Goal: Task Accomplishment & Management: Manage account settings

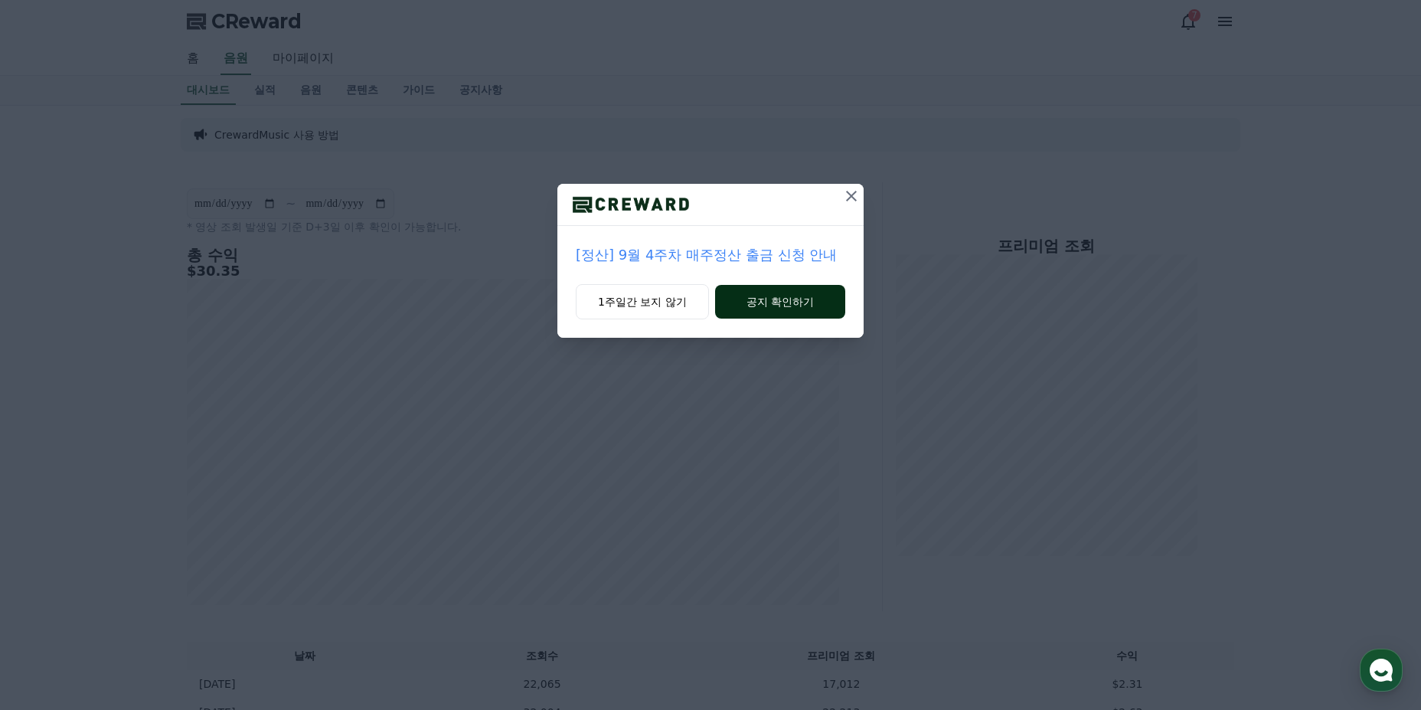
click at [809, 306] on button "공지 확인하기" at bounding box center [780, 302] width 130 height 34
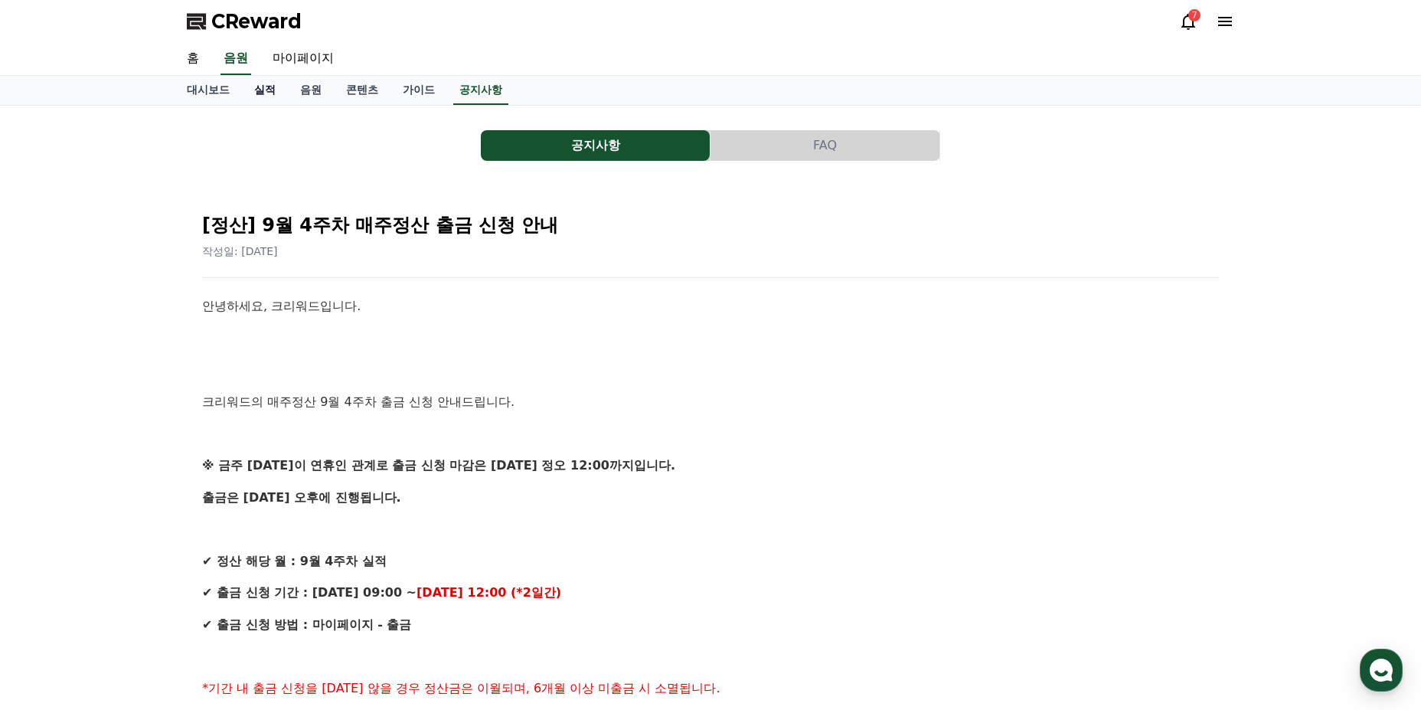
click at [273, 93] on link "실적" at bounding box center [265, 90] width 46 height 29
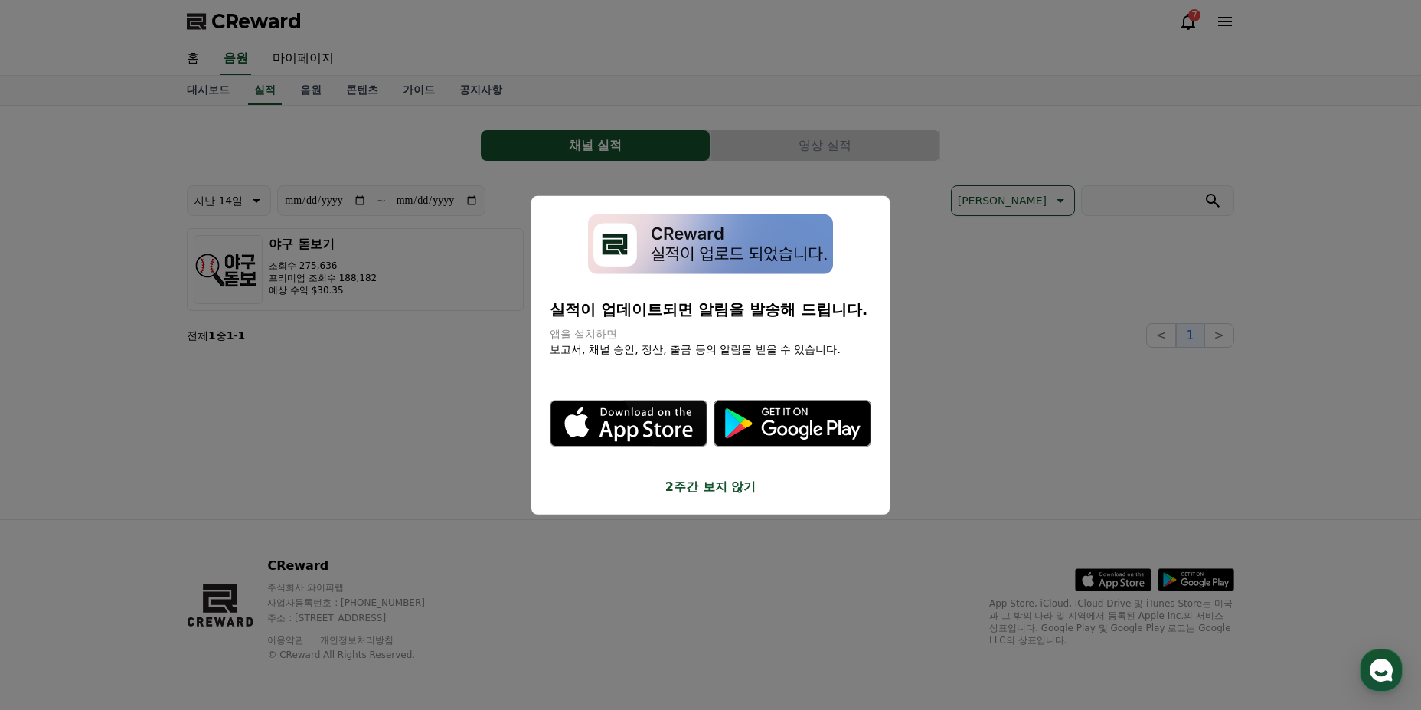
click at [698, 485] on button "2주간 보지 않기" at bounding box center [711, 487] width 322 height 18
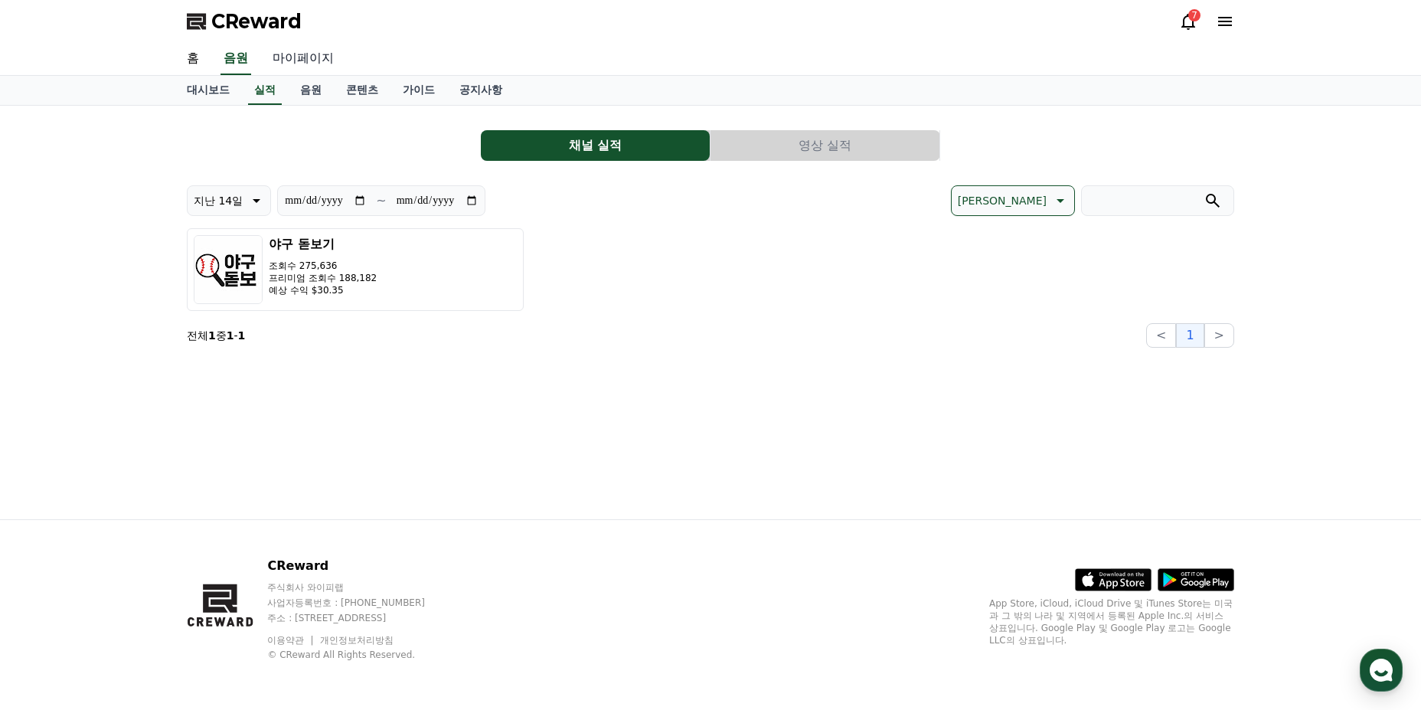
click at [315, 63] on link "마이페이지" at bounding box center [303, 59] width 86 height 32
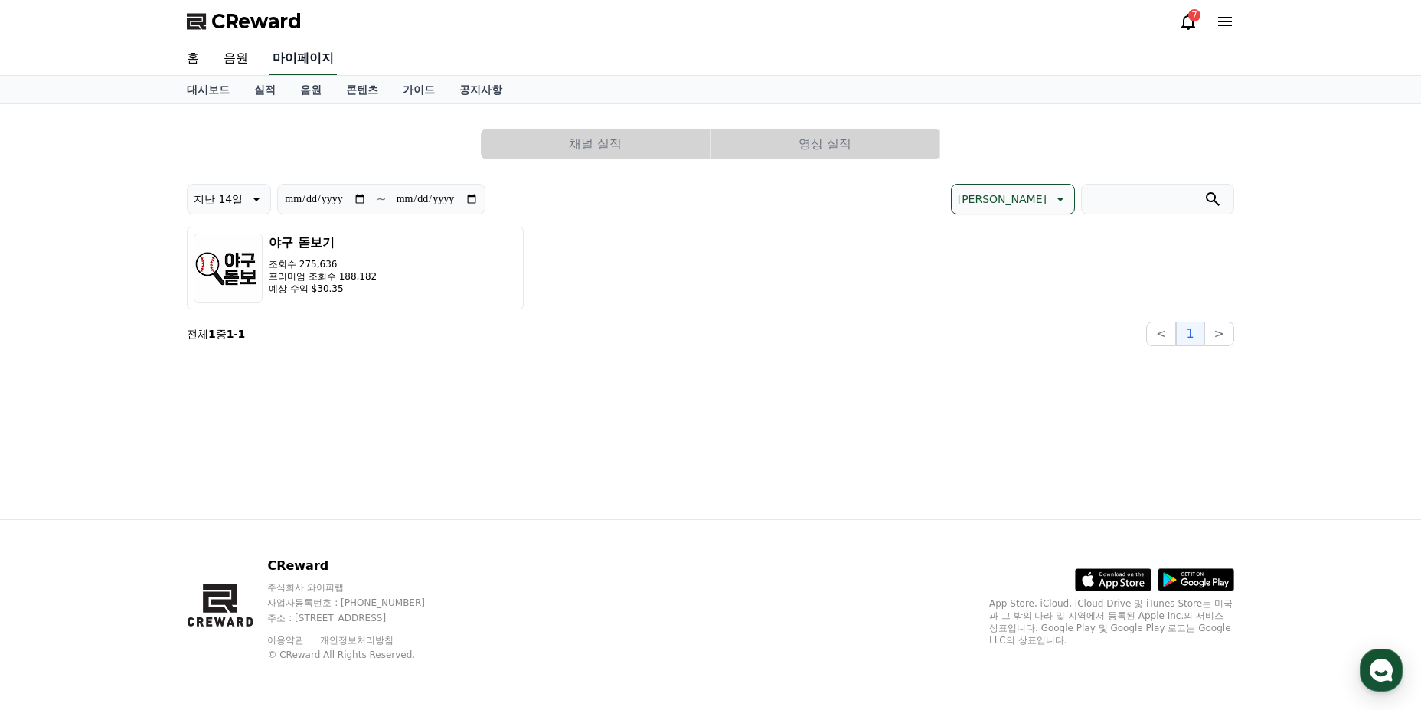
select select "**********"
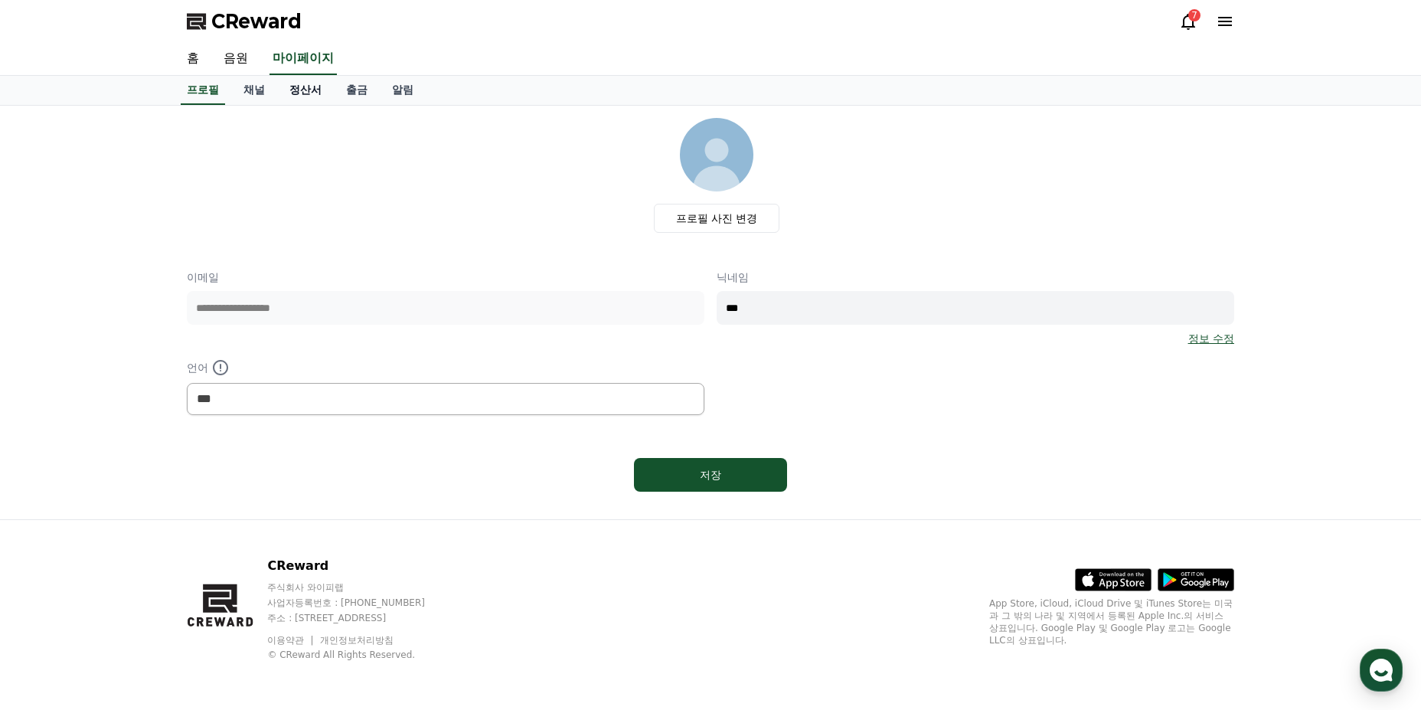
click at [311, 94] on link "정산서" at bounding box center [305, 90] width 57 height 29
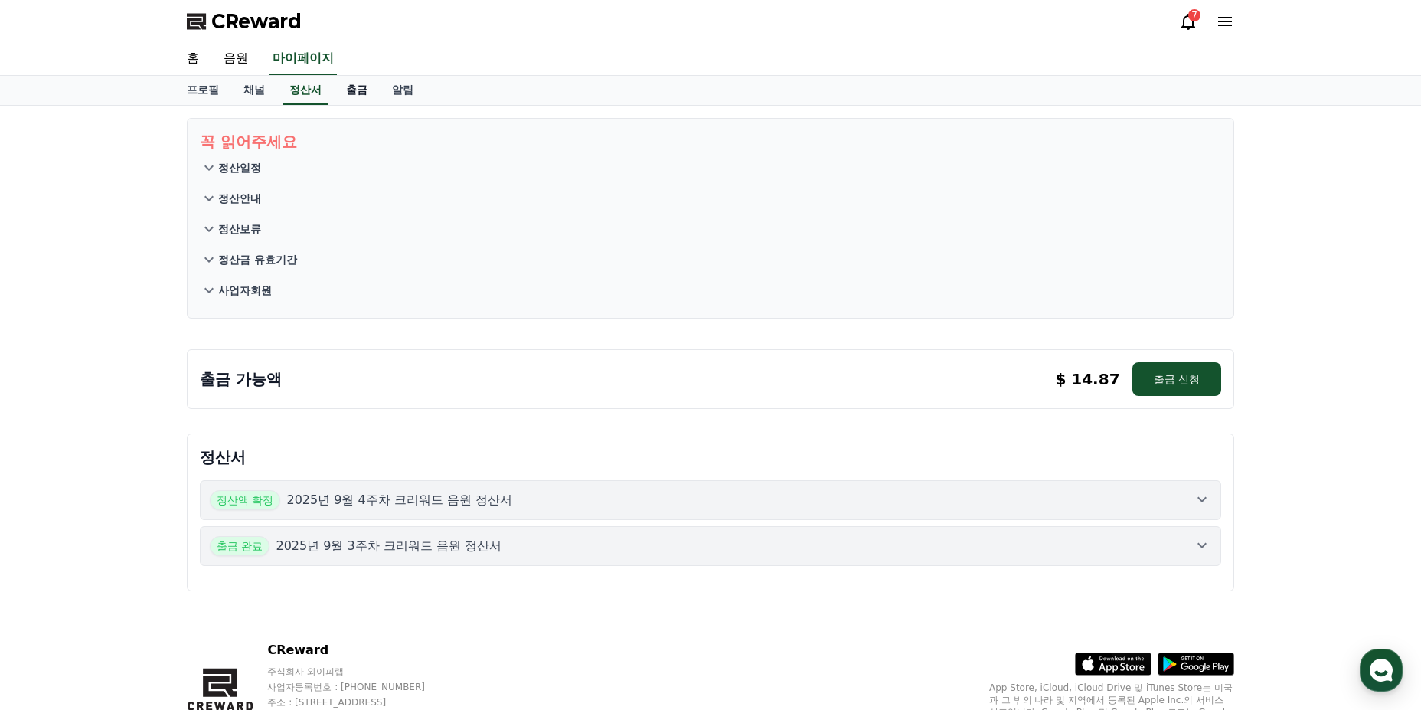
click at [354, 94] on link "출금" at bounding box center [357, 90] width 46 height 29
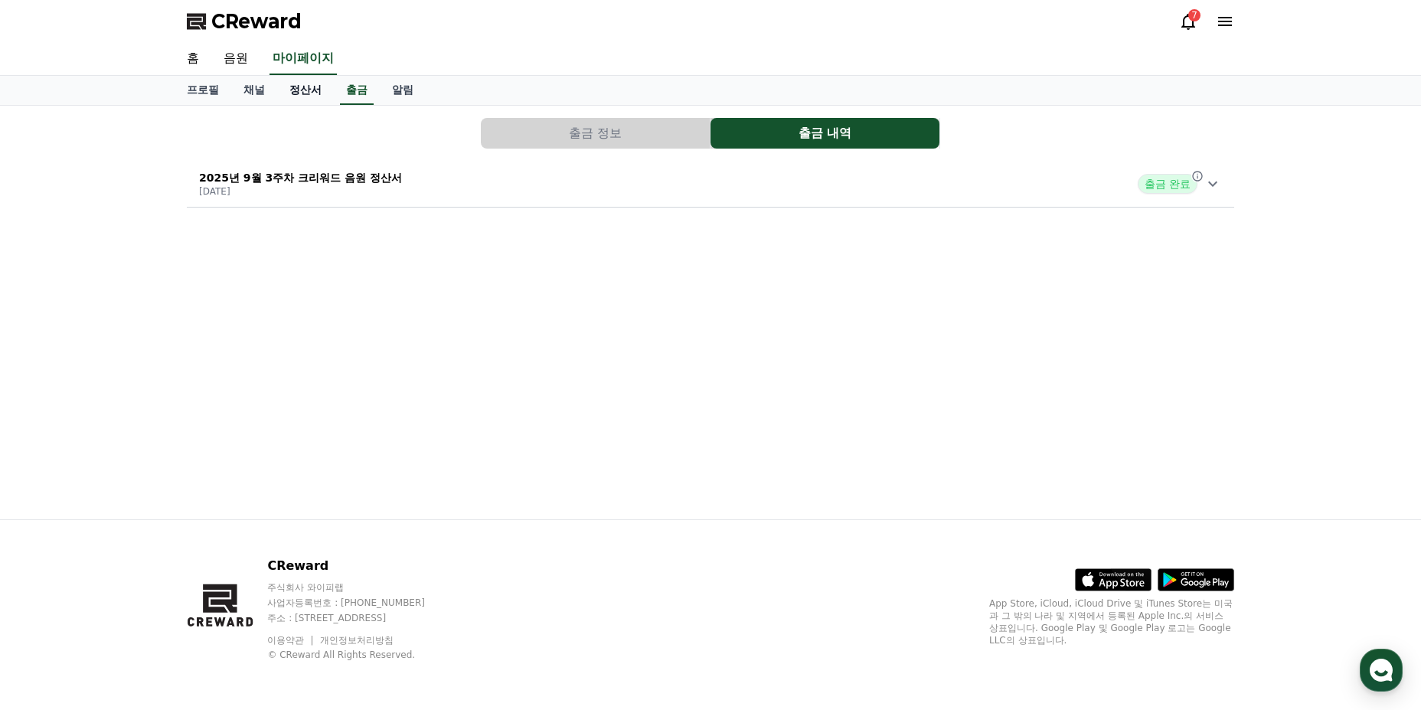
click at [309, 100] on link "정산서" at bounding box center [305, 90] width 57 height 29
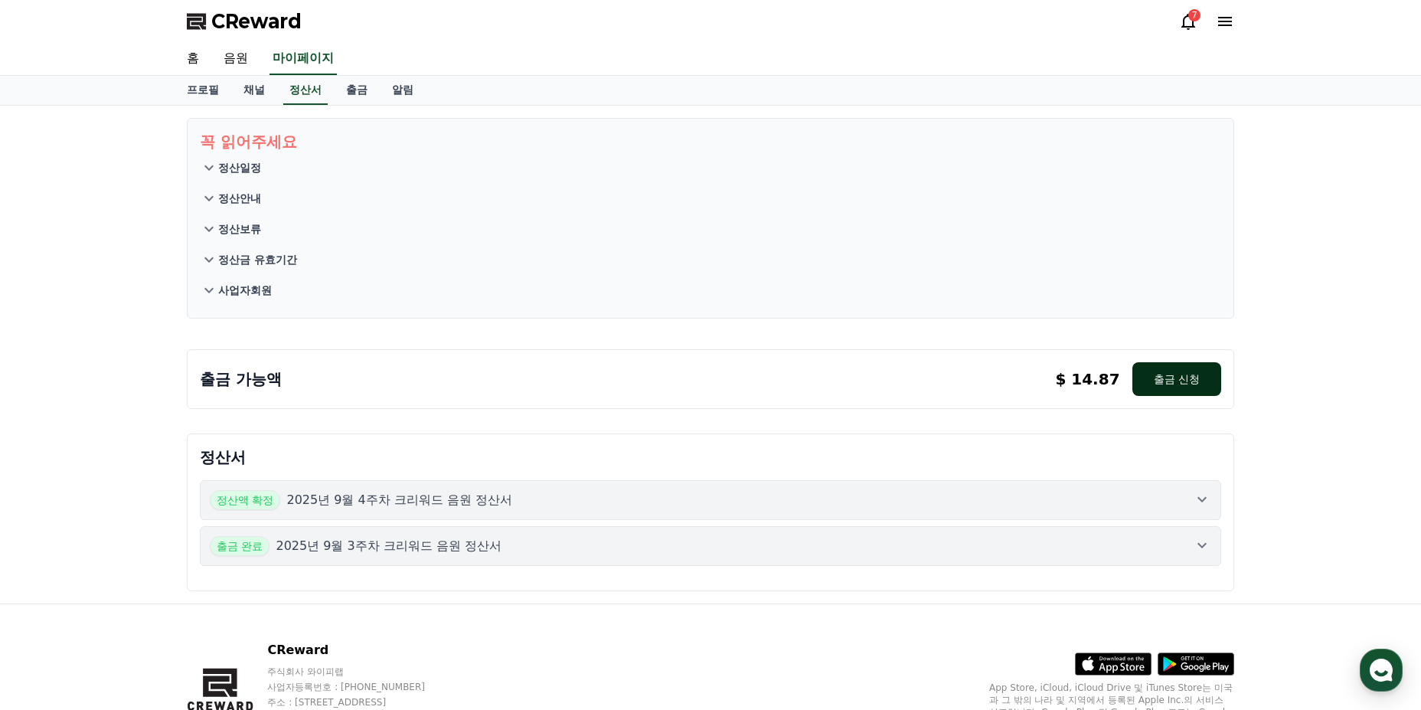
click at [1182, 373] on button "출금 신청" at bounding box center [1177, 379] width 89 height 34
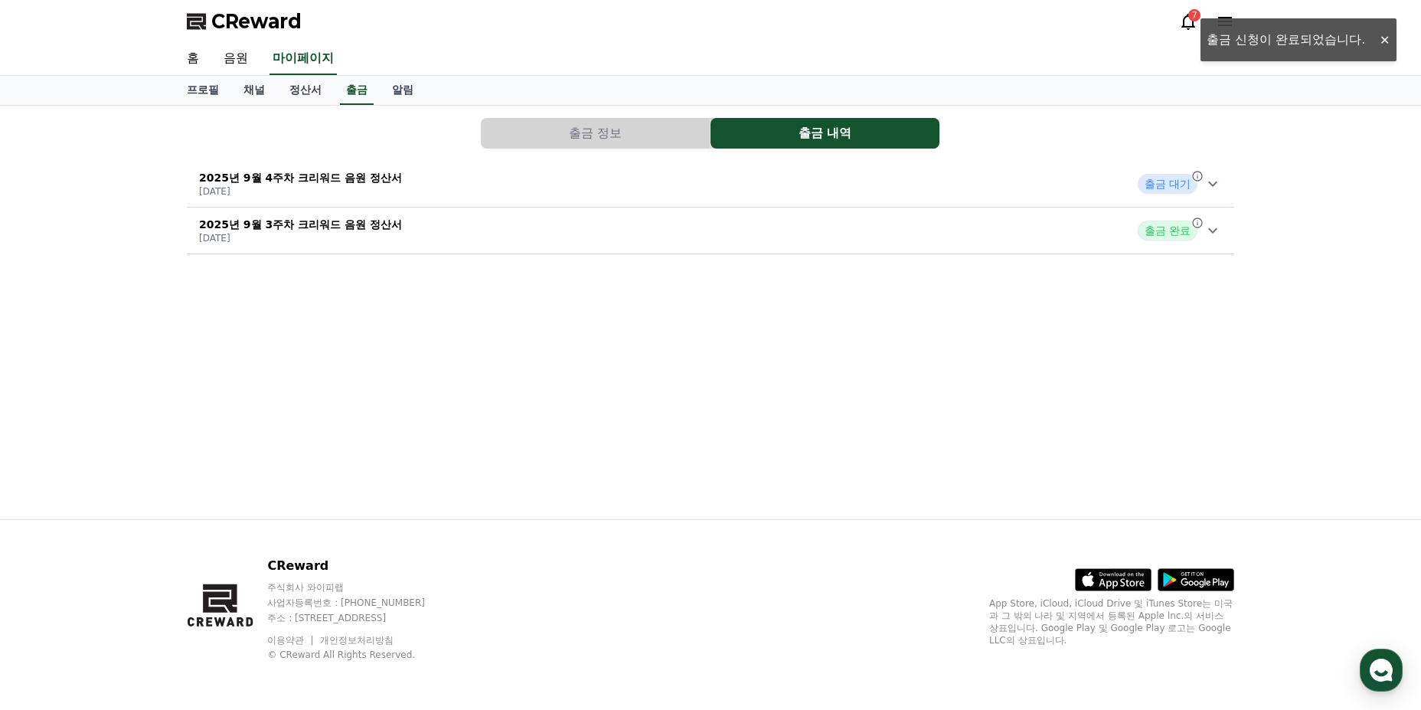
click at [1173, 239] on span "출금 완료" at bounding box center [1168, 231] width 60 height 20
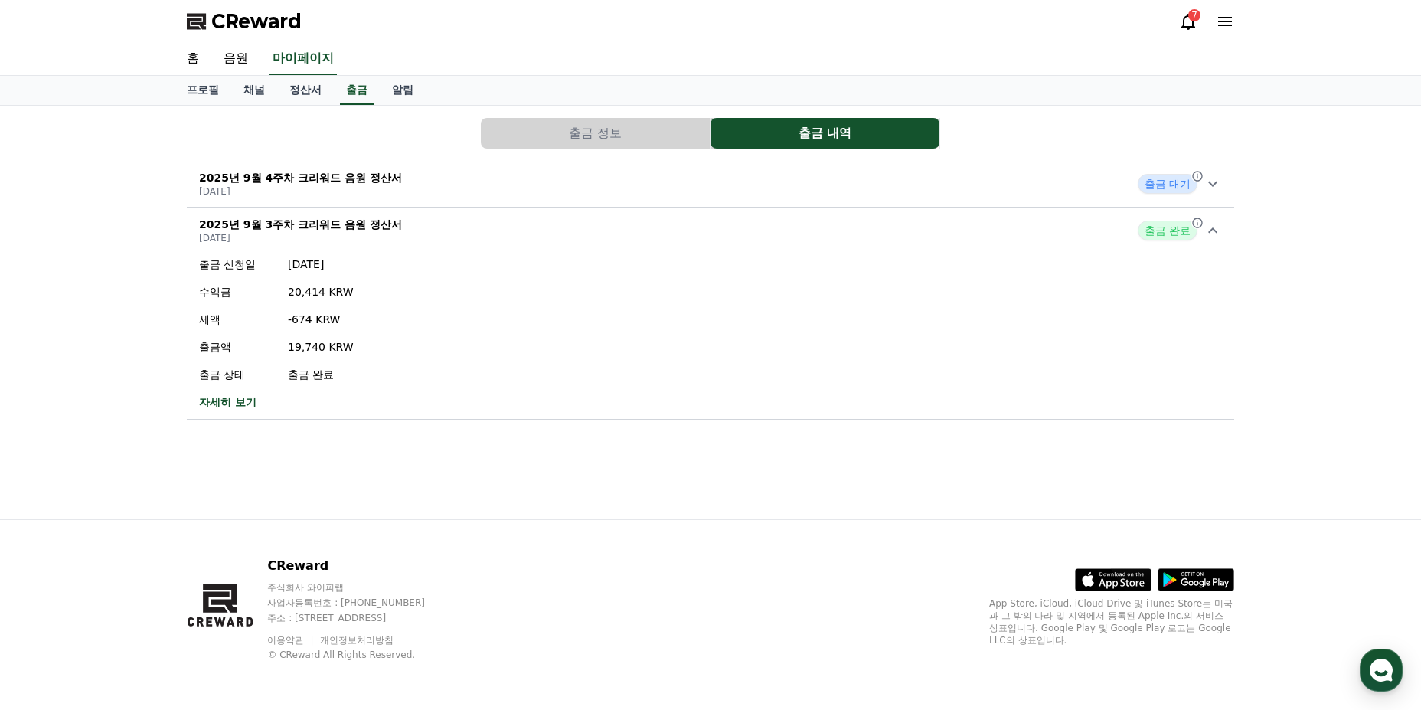
click at [1180, 197] on div "2025년 9월 4주차 크리워드 음원 정산서 2025-10-01 출금 대기" at bounding box center [711, 184] width 1048 height 40
